Goal: Find specific page/section: Find specific page/section

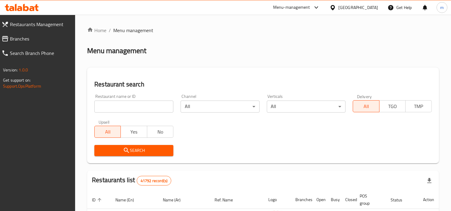
click at [166, 106] on input "search" at bounding box center [133, 107] width 79 height 12
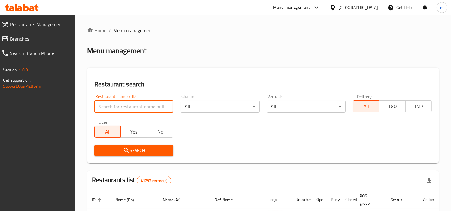
paste input "20168"
type input "20168"
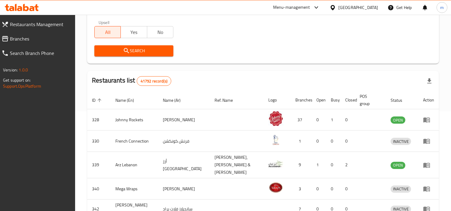
scroll to position [100, 0]
click at [153, 56] on button "Search" at bounding box center [133, 50] width 79 height 11
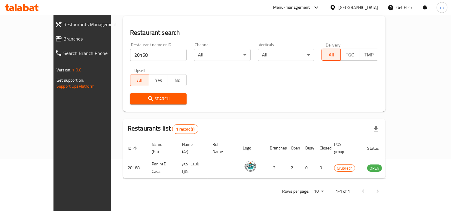
scroll to position [45, 0]
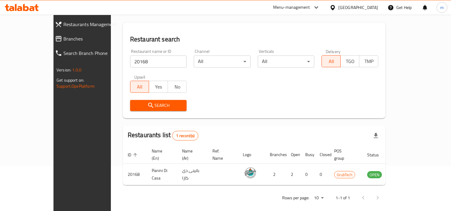
click at [313, 113] on div "Search" at bounding box center [253, 105] width 255 height 18
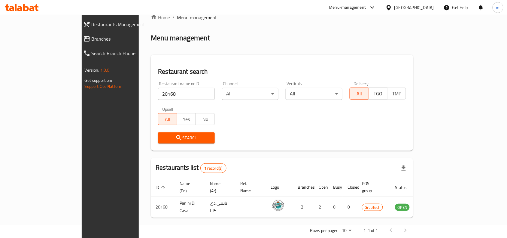
scroll to position [19, 0]
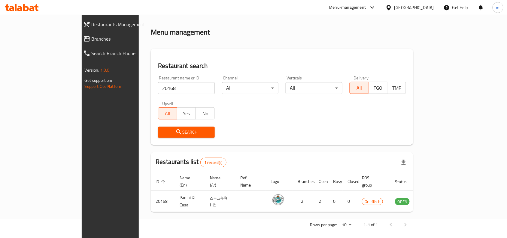
click at [35, 5] on icon at bounding box center [22, 7] width 34 height 7
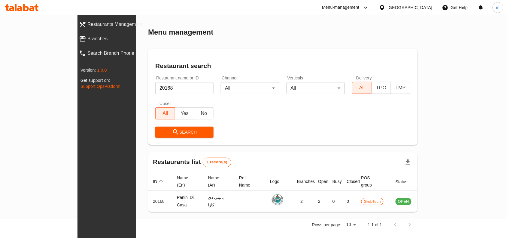
scroll to position [18, 0]
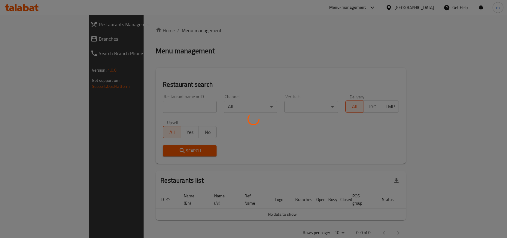
scroll to position [2, 0]
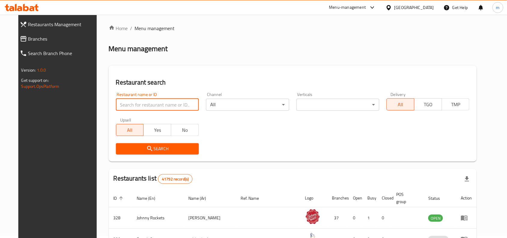
click at [152, 101] on input "search" at bounding box center [157, 105] width 83 height 12
paste input "35597"
type input "35597"
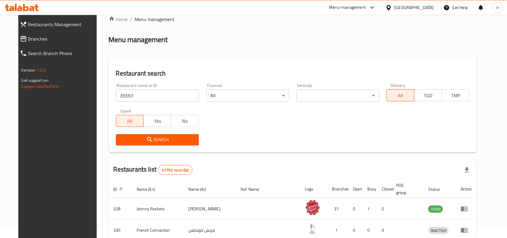
scroll to position [77, 0]
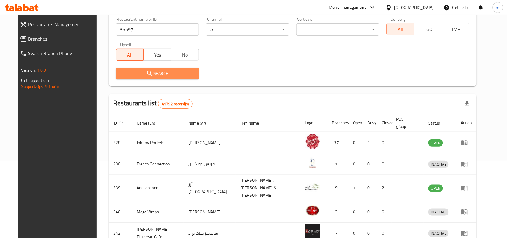
click at [173, 75] on span "Search" at bounding box center [157, 74] width 73 height 8
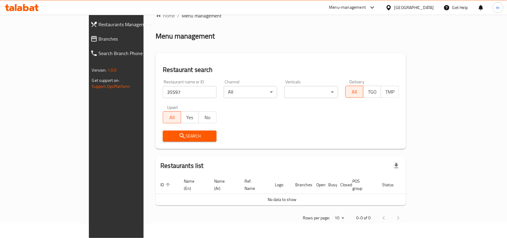
scroll to position [8, 0]
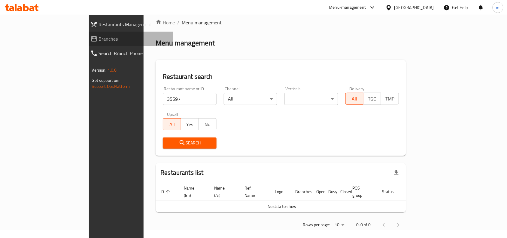
click at [99, 37] on span "Branches" at bounding box center [134, 38] width 70 height 7
